Goal: Transaction & Acquisition: Download file/media

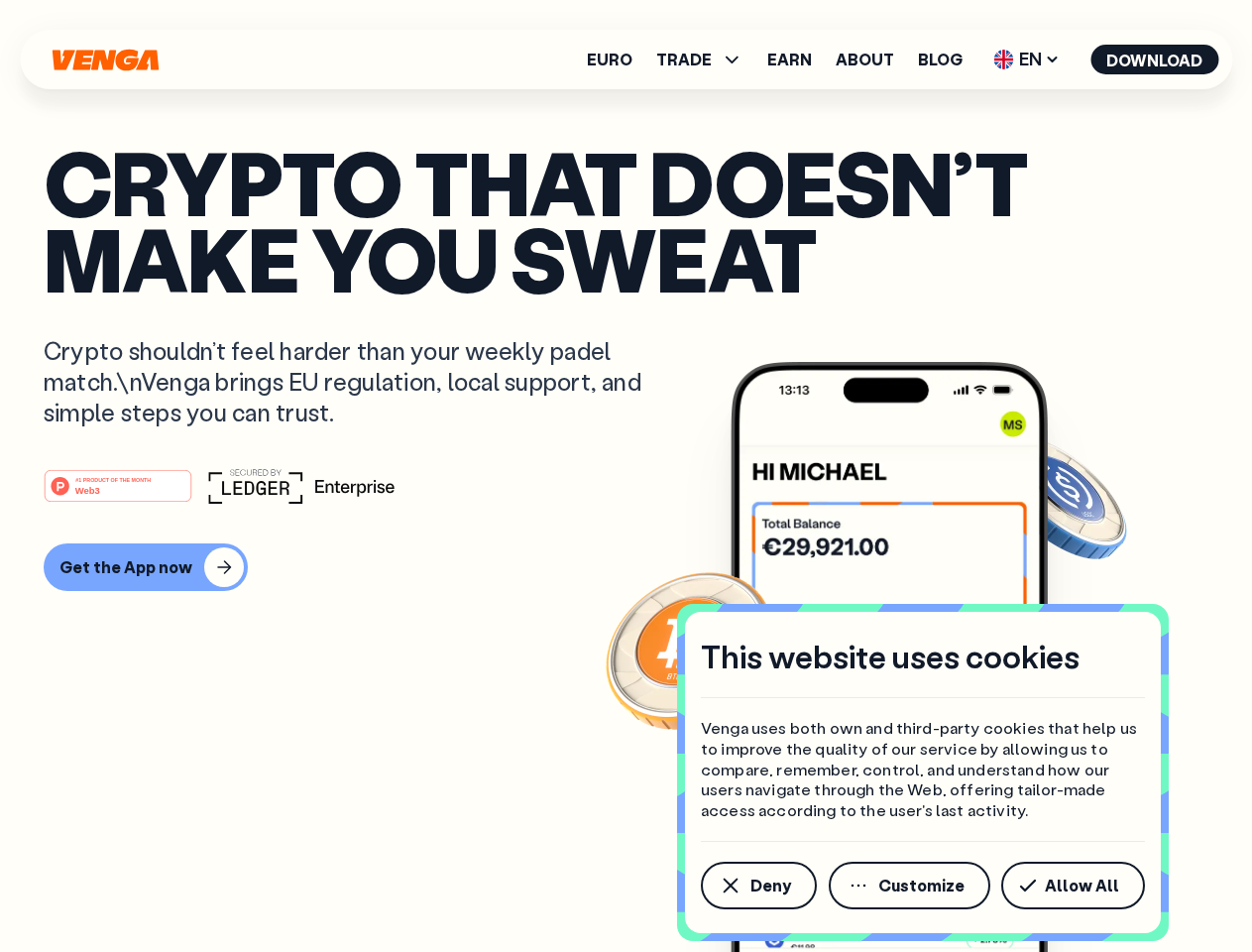
click at [626, 476] on div "#1 PRODUCT OF THE MONTH Web3" at bounding box center [626, 485] width 1165 height 36
click at [757, 885] on span "Deny" at bounding box center [770, 885] width 41 height 16
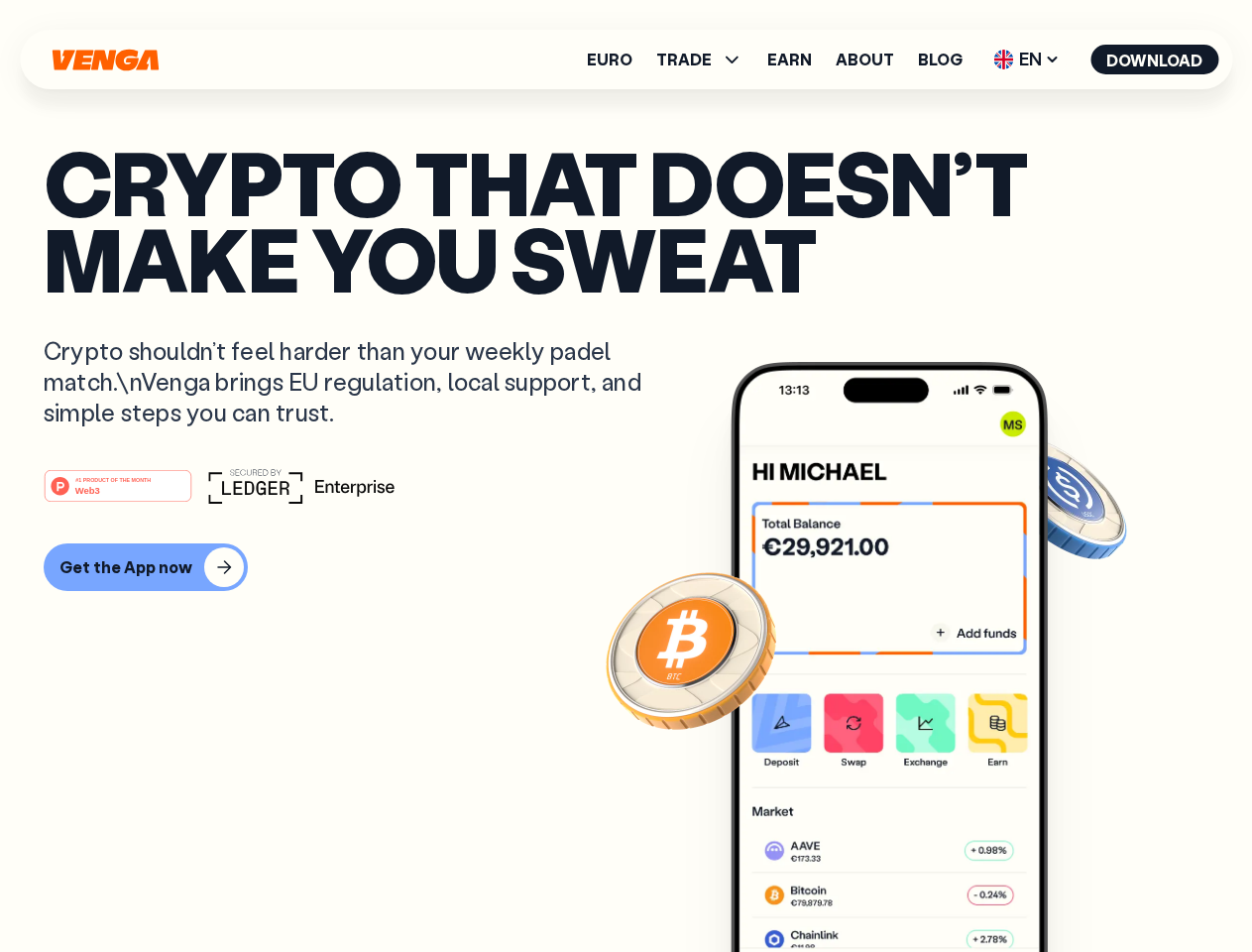
click at [911, 885] on img at bounding box center [889, 693] width 318 height 664
click at [1077, 885] on article "Crypto that doesn’t make you sweat Crypto shouldn’t feel harder than your weekl…" at bounding box center [626, 515] width 1165 height 743
click at [706, 60] on span "TRADE" at bounding box center [684, 60] width 56 height 16
click at [1027, 60] on span "EN" at bounding box center [1027, 60] width 80 height 32
click at [1155, 60] on button "Download" at bounding box center [1155, 60] width 128 height 30
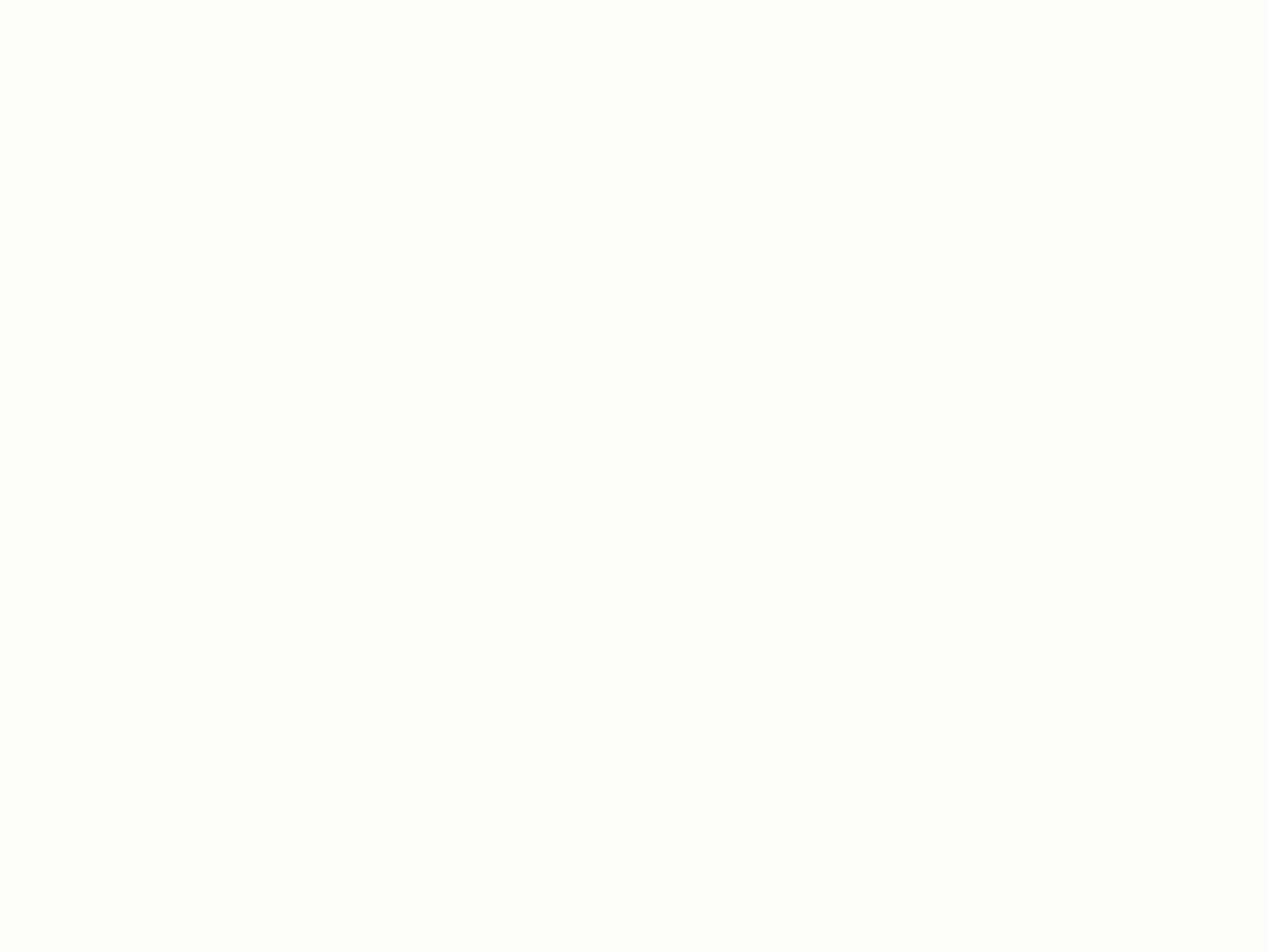
click at [626, 0] on html "This website uses cookies Venga uses both own and third-party cookies that help…" at bounding box center [634, 0] width 1269 height 0
click at [143, 0] on html "This website uses cookies Venga uses both own and third-party cookies that help…" at bounding box center [634, 0] width 1269 height 0
click at [121, 0] on html "This website uses cookies Venga uses both own and third-party cookies that help…" at bounding box center [634, 0] width 1269 height 0
